Goal: Book appointment/travel/reservation

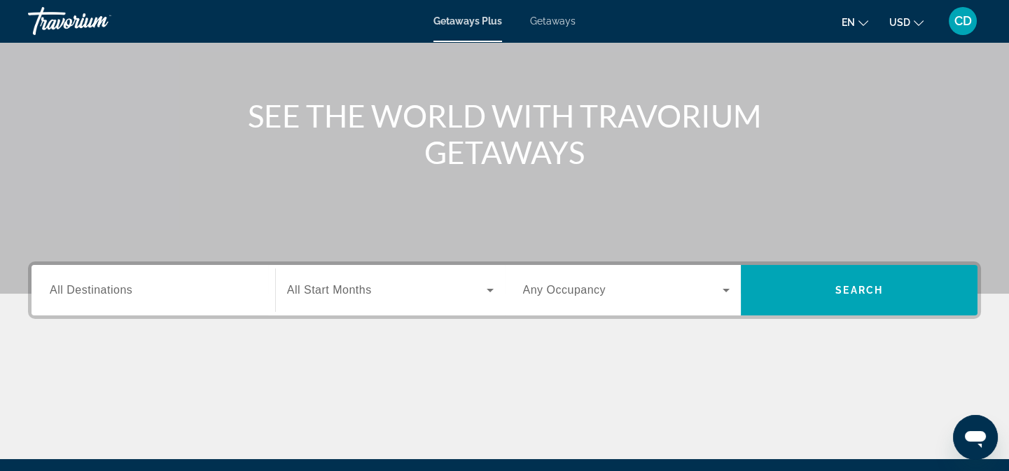
click at [130, 284] on span "All Destinations" at bounding box center [91, 290] width 83 height 12
click at [130, 284] on input "Destination All Destinations" at bounding box center [153, 290] width 207 height 17
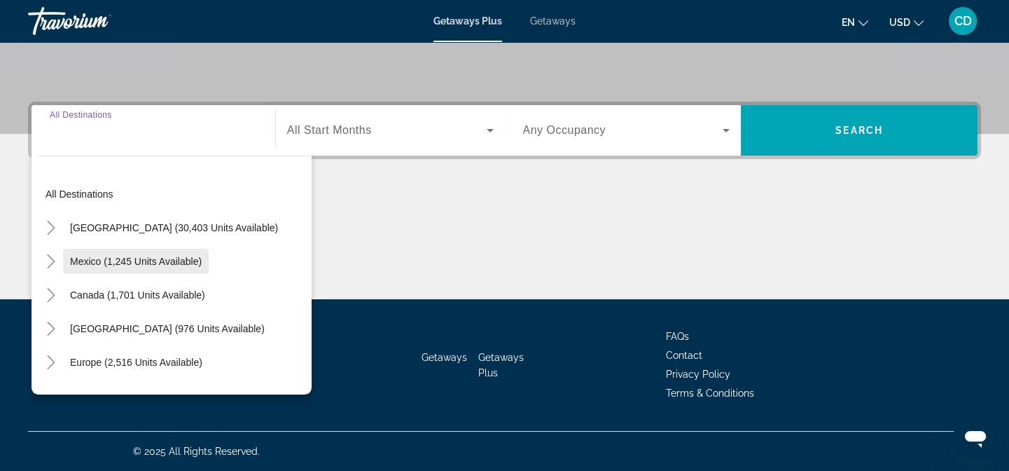
scroll to position [287, 0]
click at [145, 137] on div "Search widget" at bounding box center [153, 131] width 207 height 40
click at [119, 132] on input "Destination All Destinations" at bounding box center [153, 131] width 207 height 17
click at [81, 137] on input "Destination All Destinations" at bounding box center [153, 131] width 207 height 17
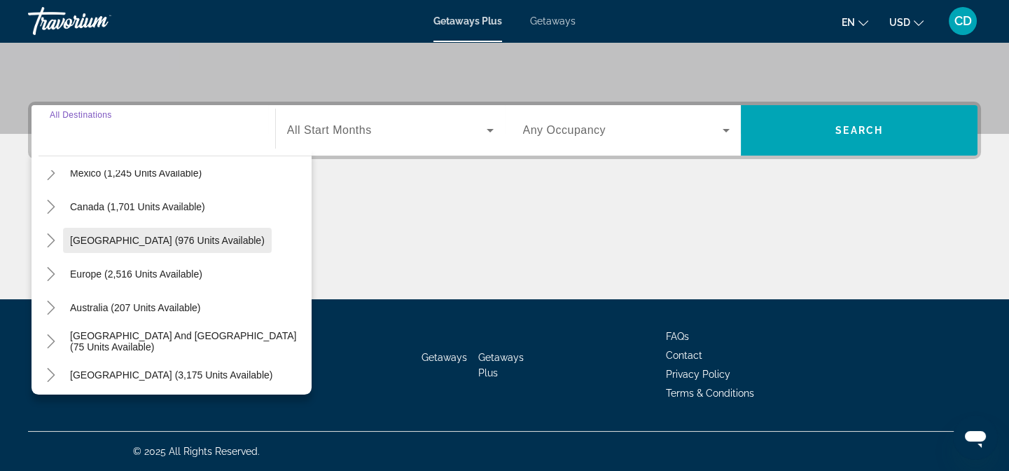
scroll to position [127, 0]
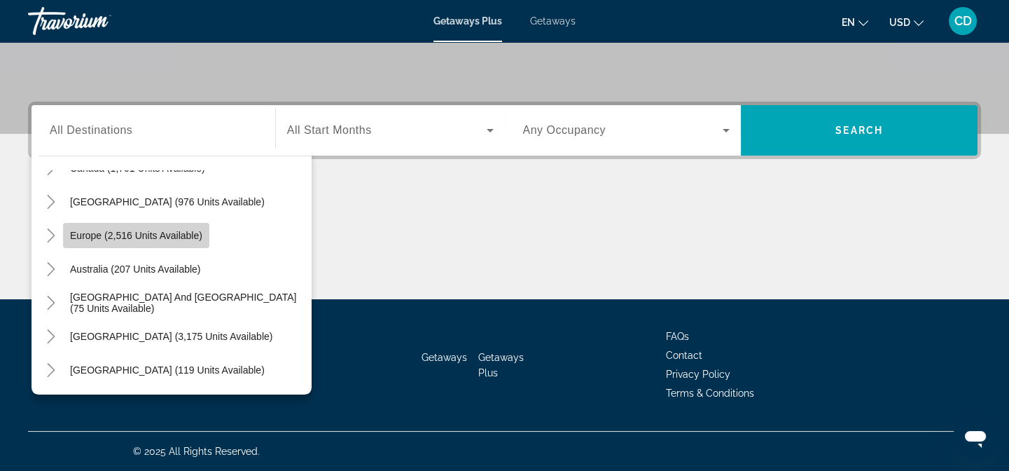
click at [169, 237] on span "Europe (2,516 units available)" at bounding box center [136, 235] width 132 height 11
type input "**********"
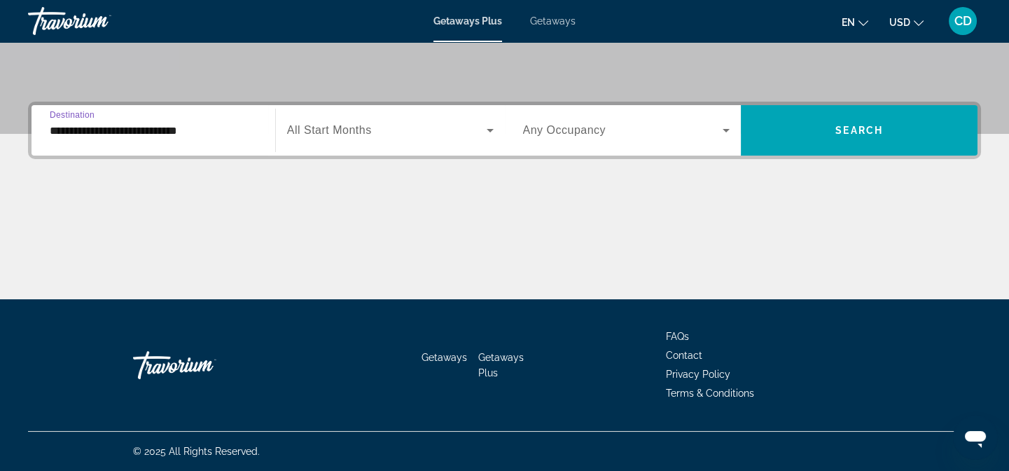
click at [445, 137] on div "Search widget" at bounding box center [390, 130] width 207 height 39
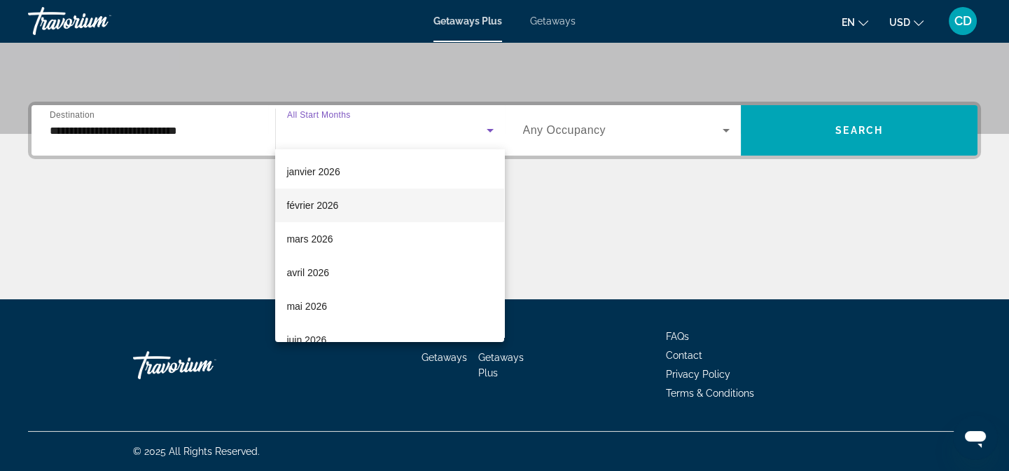
scroll to position [190, 0]
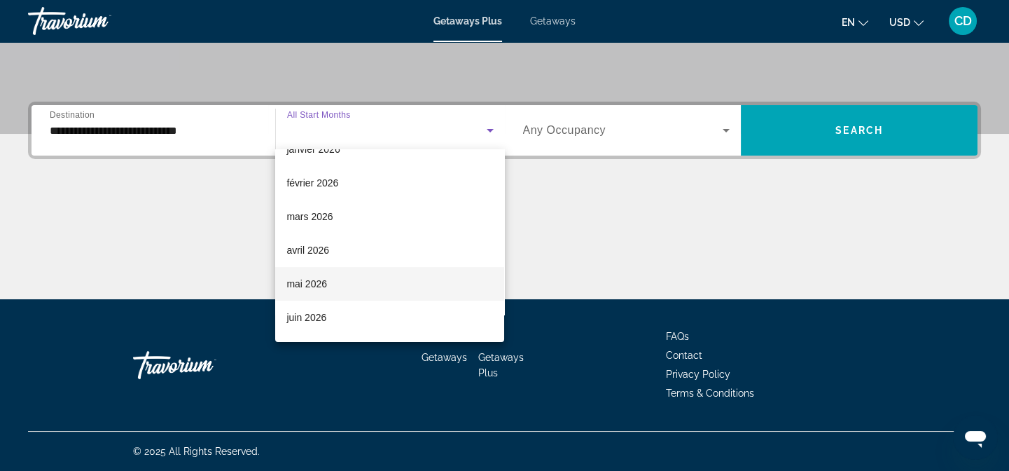
click at [340, 281] on mat-option "mai 2026" at bounding box center [389, 284] width 229 height 34
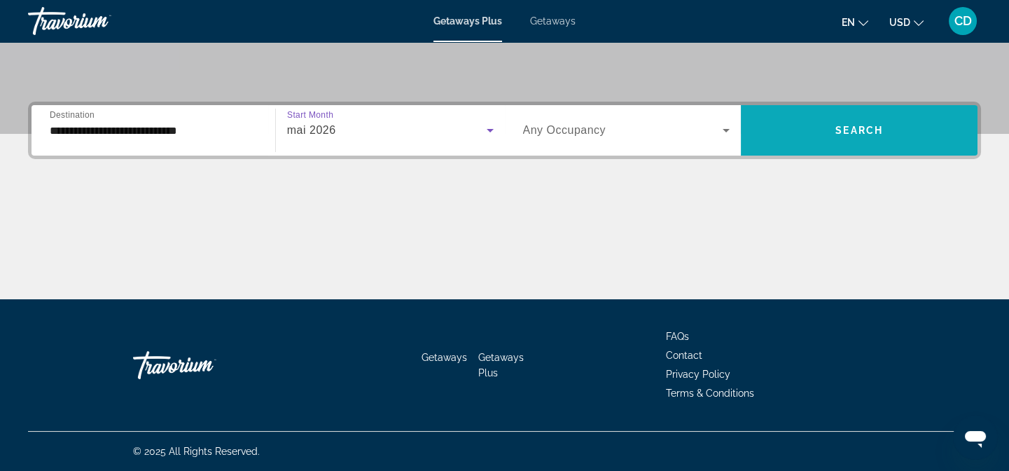
click at [868, 125] on span "Search" at bounding box center [859, 130] width 48 height 11
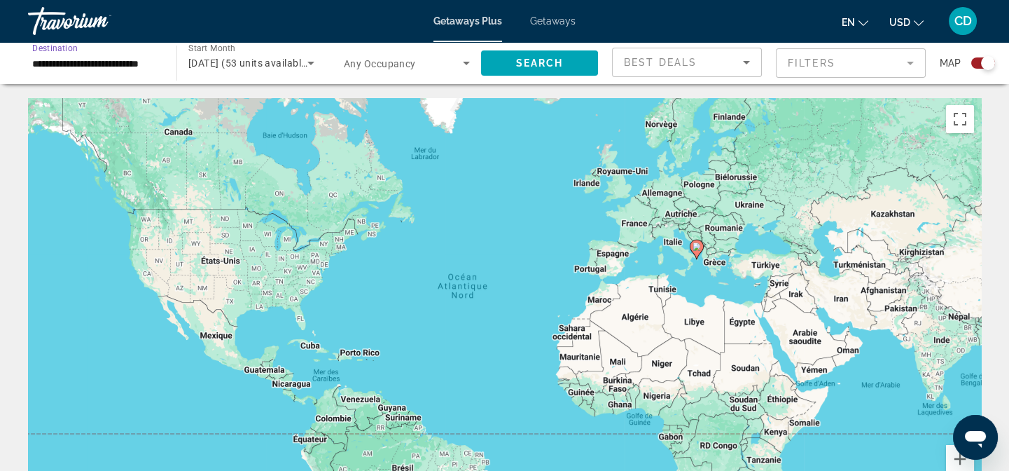
click at [153, 57] on input "**********" at bounding box center [95, 63] width 126 height 17
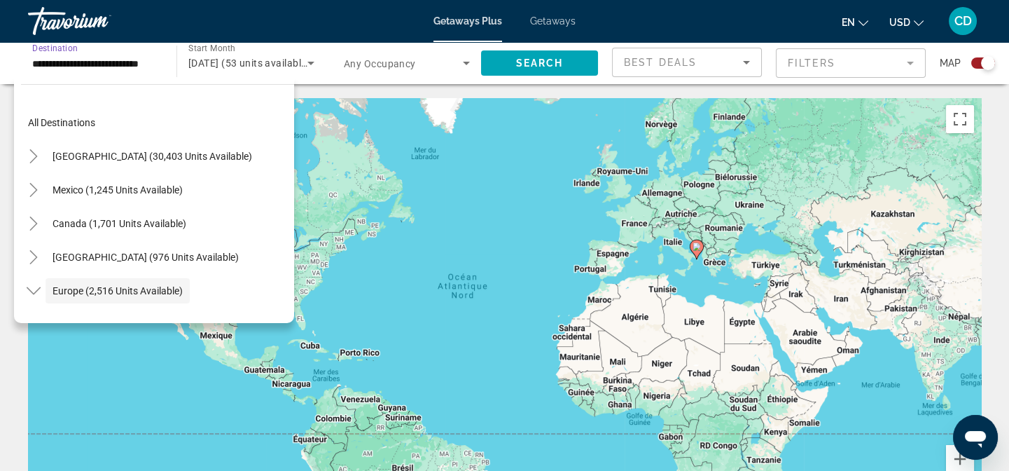
scroll to position [83, 0]
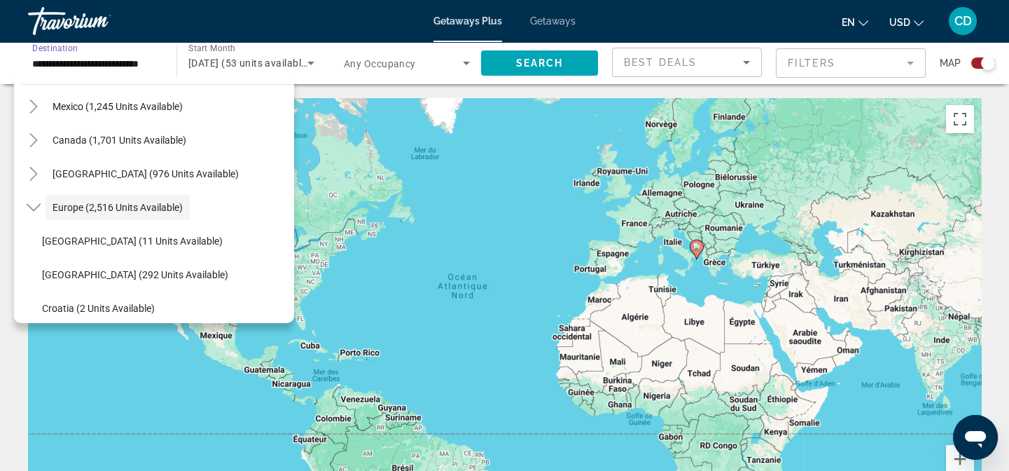
click at [312, 62] on icon "Search widget" at bounding box center [310, 64] width 7 height 4
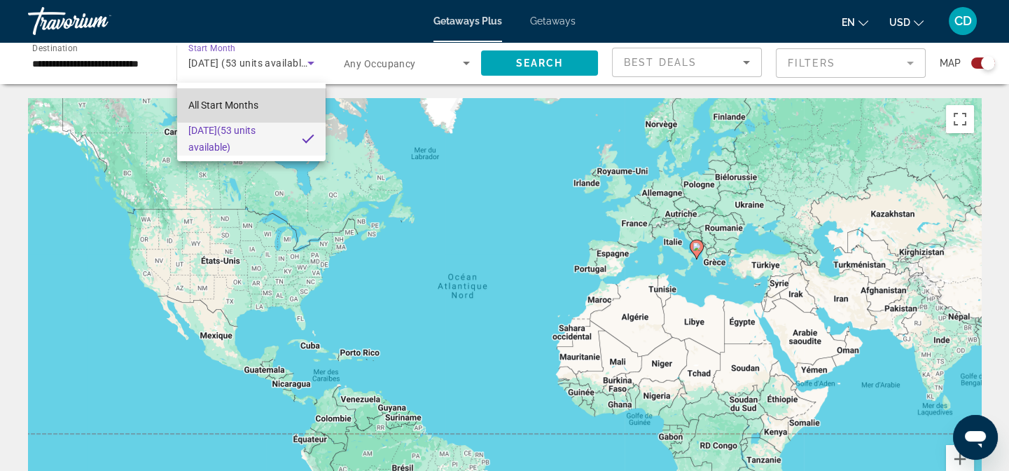
click at [269, 101] on mat-option "All Start Months" at bounding box center [251, 105] width 148 height 34
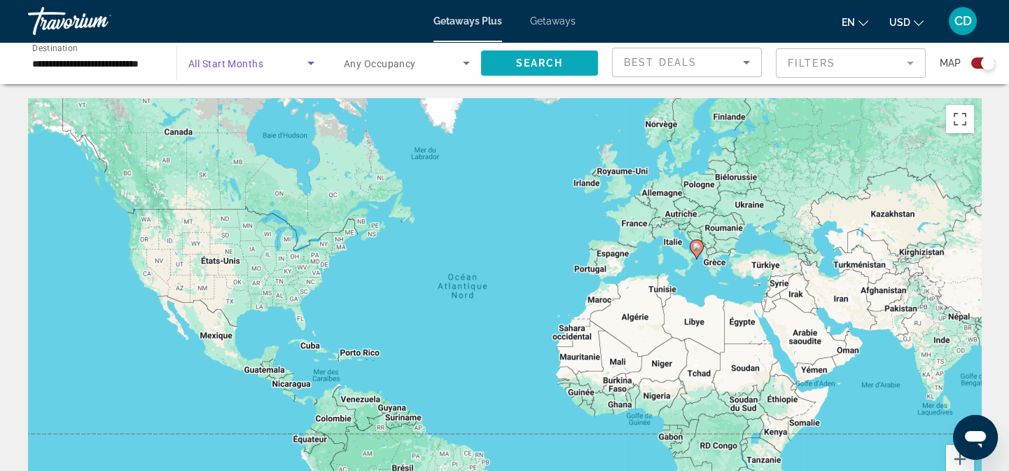
click at [543, 59] on span "Search" at bounding box center [540, 62] width 48 height 11
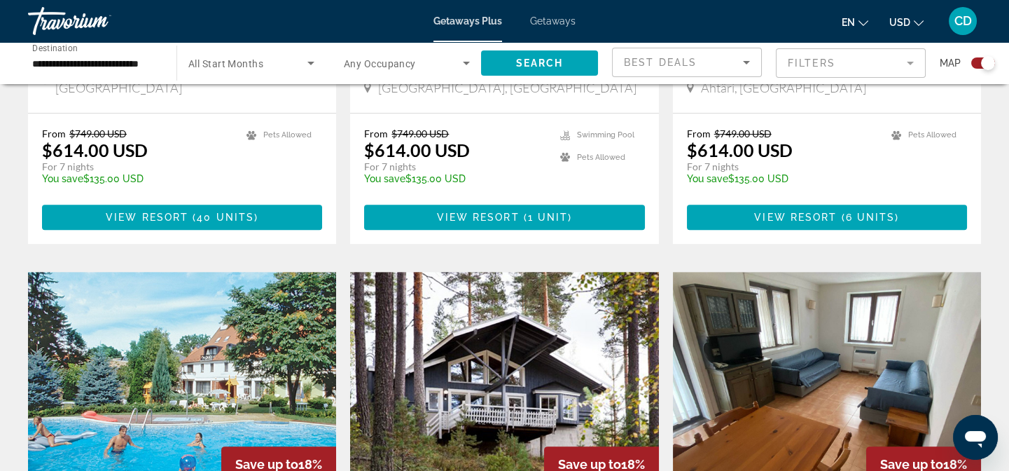
scroll to position [1146, 0]
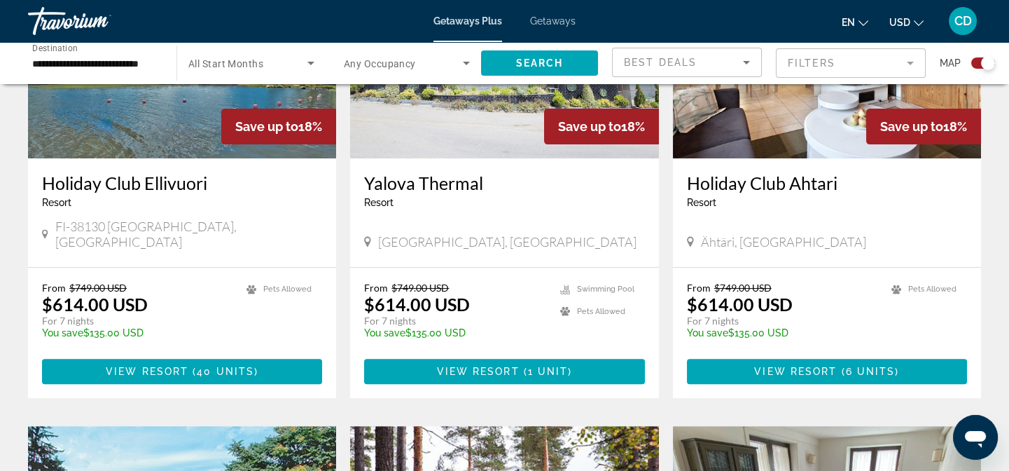
click at [911, 17] on button "USD USD ($) MXN (Mex$) CAD (Can$) GBP (£) EUR (€) AUD (A$) NZD (NZ$) CNY (CN¥)" at bounding box center [906, 22] width 34 height 20
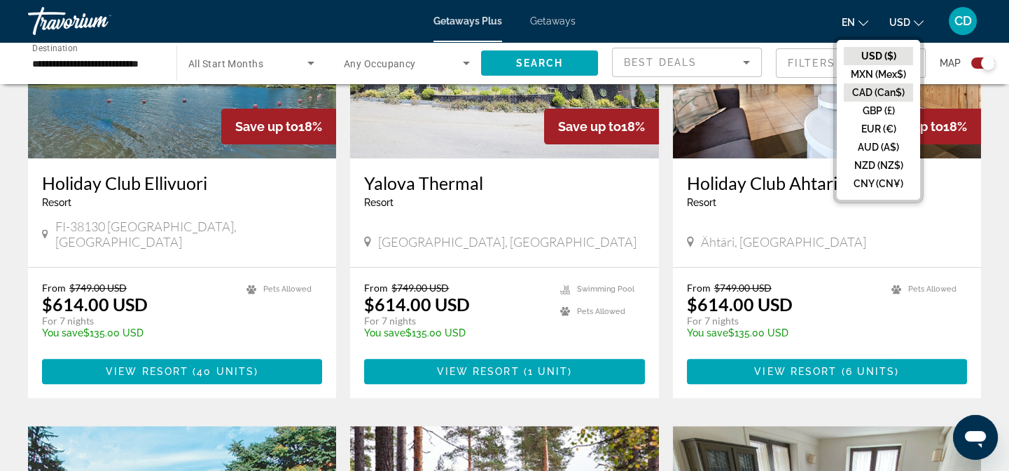
click at [870, 91] on button "CAD (Can$)" at bounding box center [878, 92] width 69 height 18
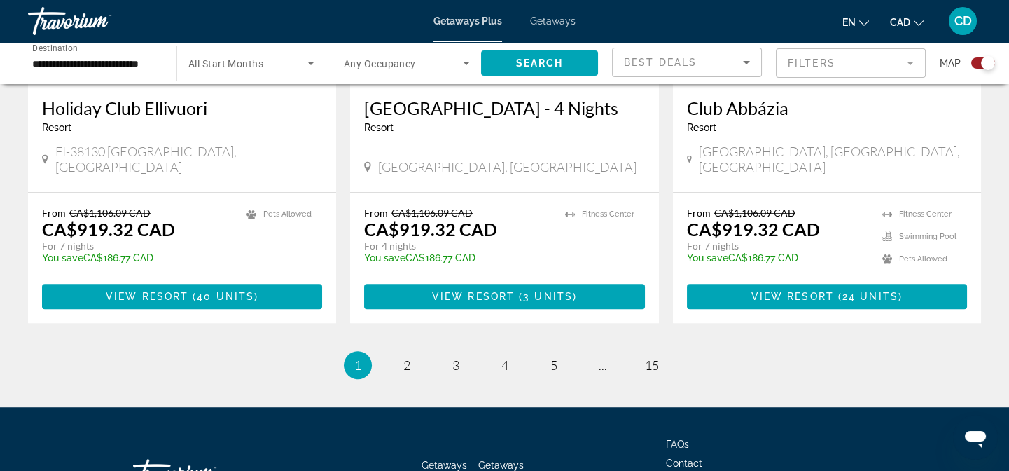
scroll to position [2272, 0]
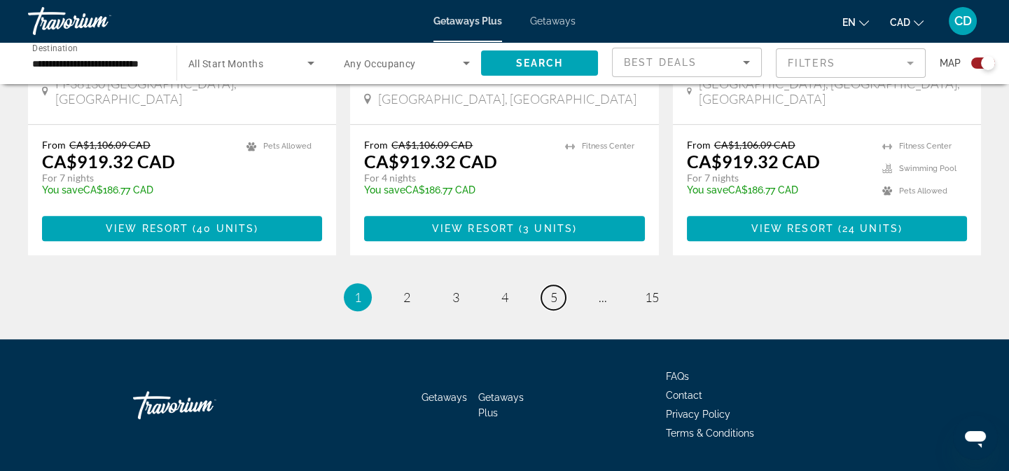
click at [557, 285] on link "page 5" at bounding box center [553, 297] width 25 height 25
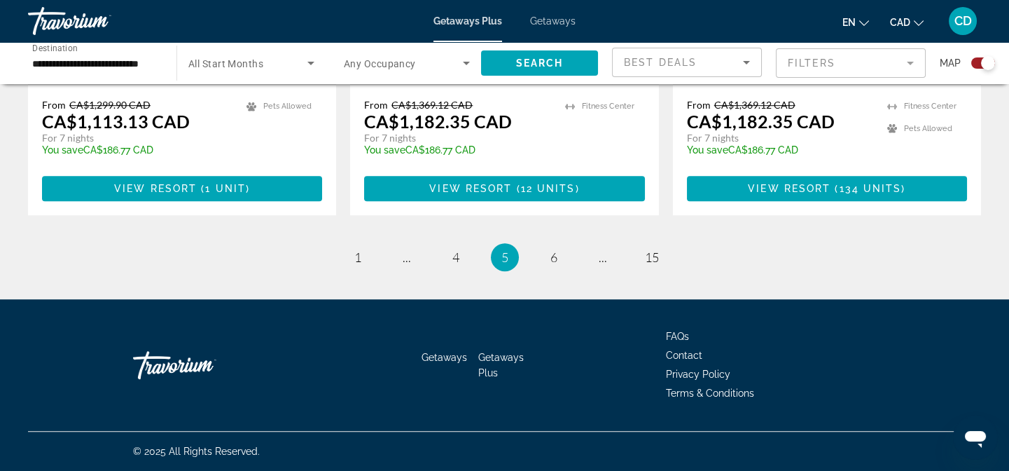
scroll to position [2251, 0]
click at [643, 261] on link "page 15" at bounding box center [651, 257] width 25 height 25
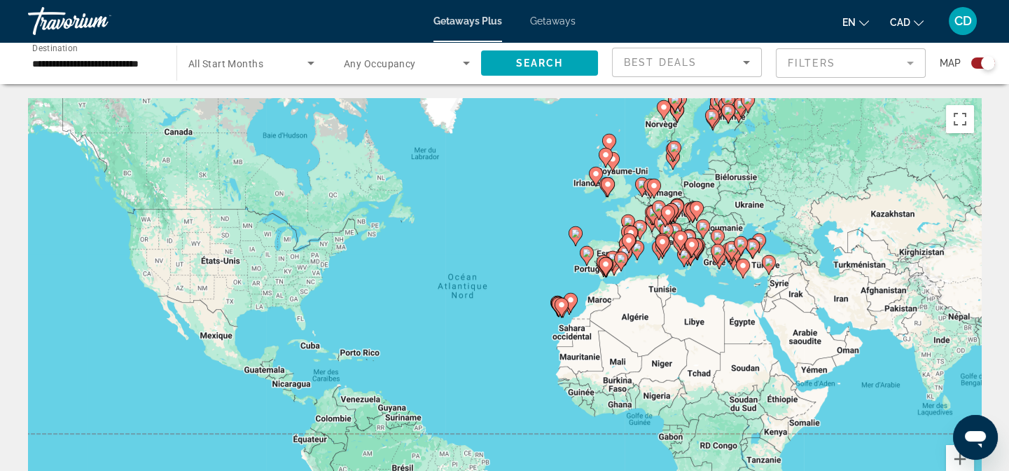
click at [666, 207] on icon "Main content" at bounding box center [667, 215] width 13 height 18
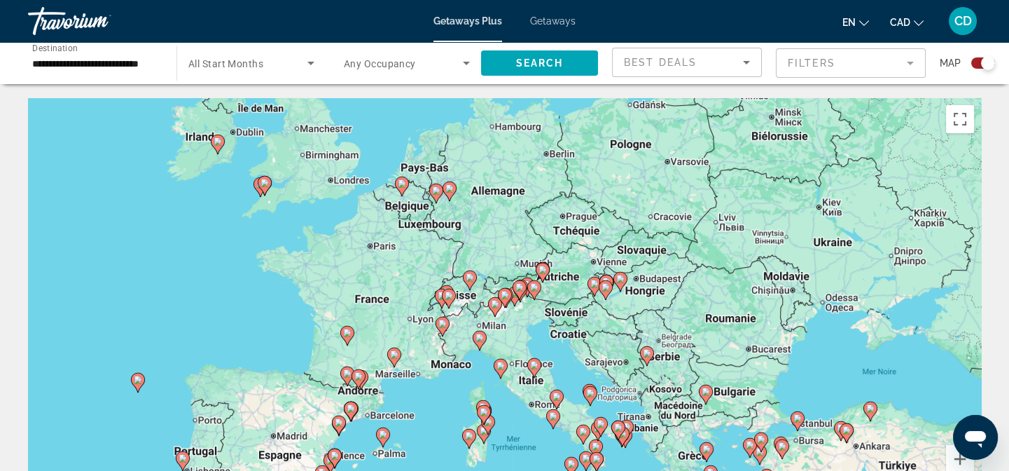
click at [614, 281] on icon "Main content" at bounding box center [620, 282] width 14 height 20
type input "**********"
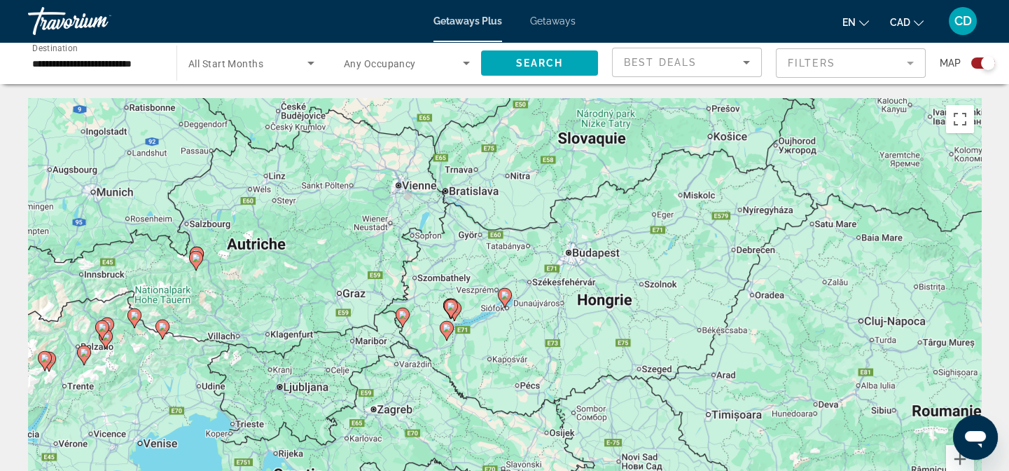
click at [504, 294] on image "Main content" at bounding box center [505, 295] width 8 height 8
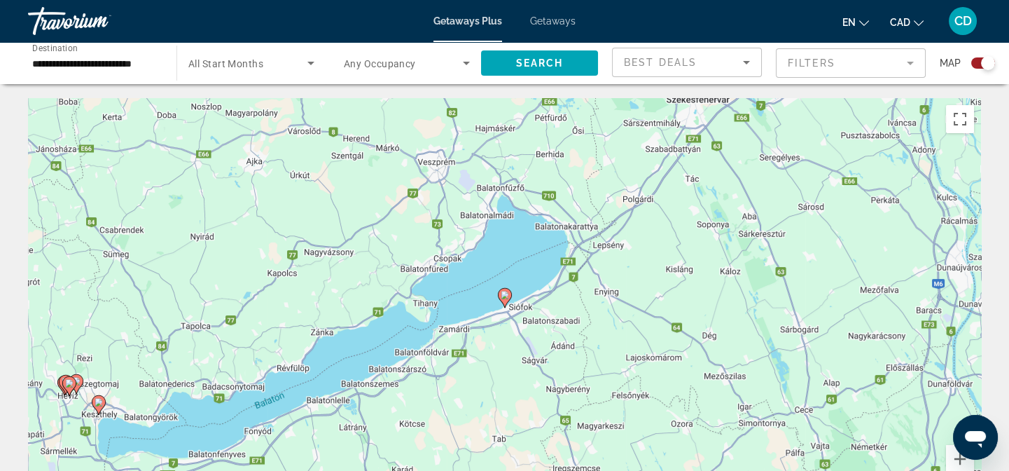
click at [505, 305] on icon "Main content" at bounding box center [505, 298] width 14 height 20
